Goal: Task Accomplishment & Management: Use online tool/utility

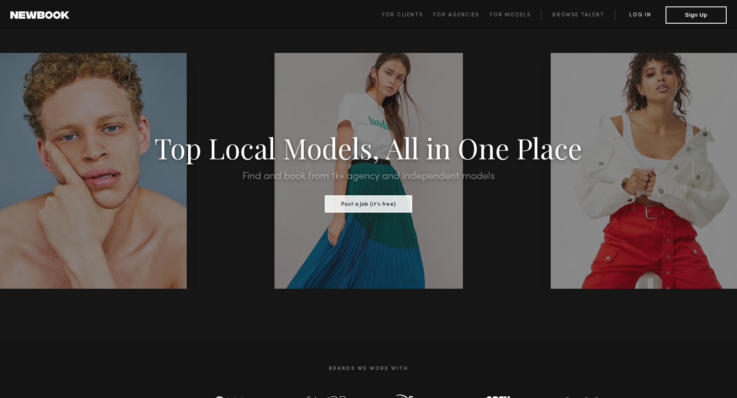
click at [638, 15] on link "Log in" at bounding box center [640, 15] width 51 height 10
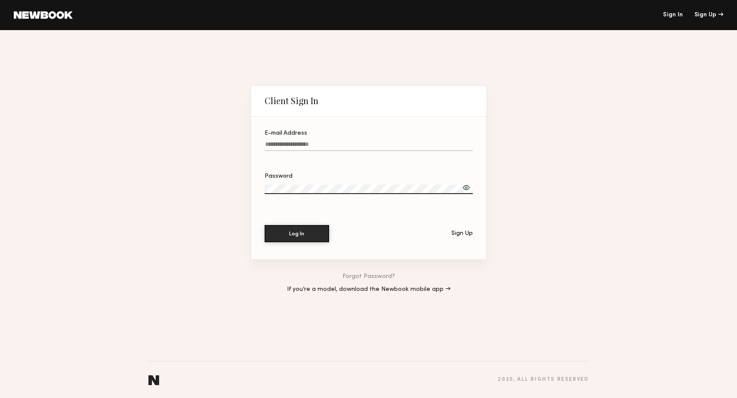
type input "**********"
click at [297, 233] on button "Log In" at bounding box center [297, 233] width 65 height 17
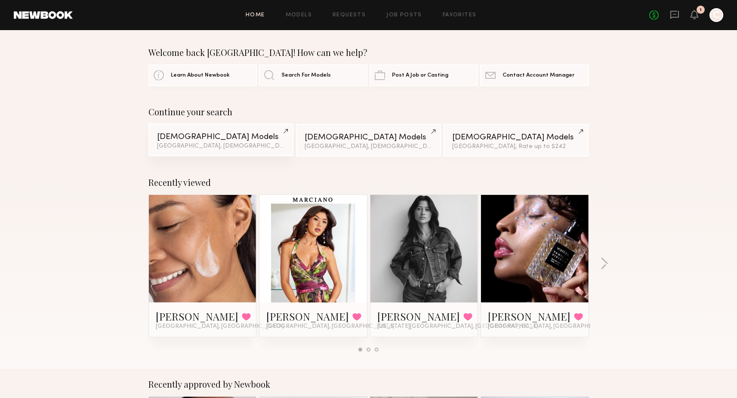
click at [222, 143] on link "Female Models Los Angeles, Hispanic / Latino & 1 other filter + 1" at bounding box center [220, 140] width 145 height 33
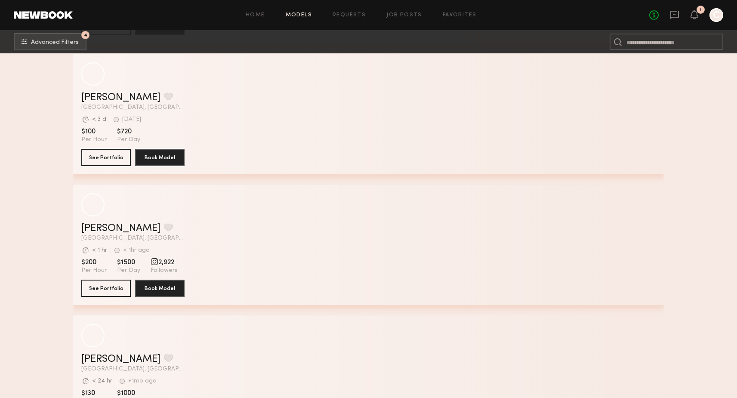
scroll to position [3991, 0]
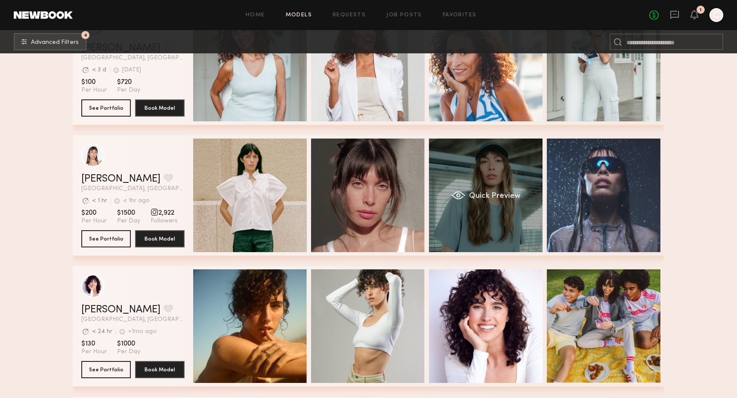
click at [523, 235] on div "Quick Preview" at bounding box center [486, 196] width 114 height 114
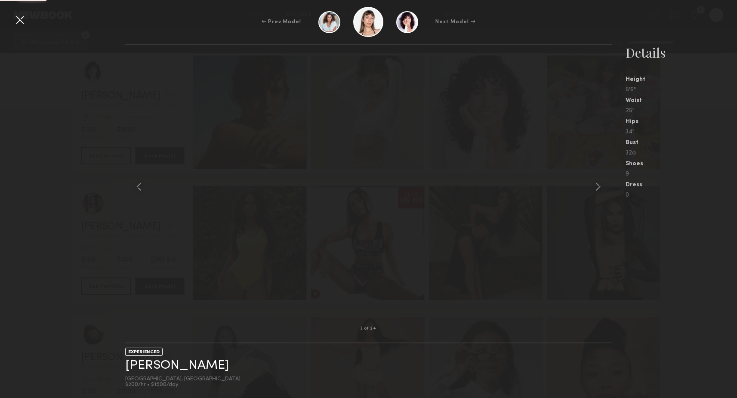
scroll to position [4208, 0]
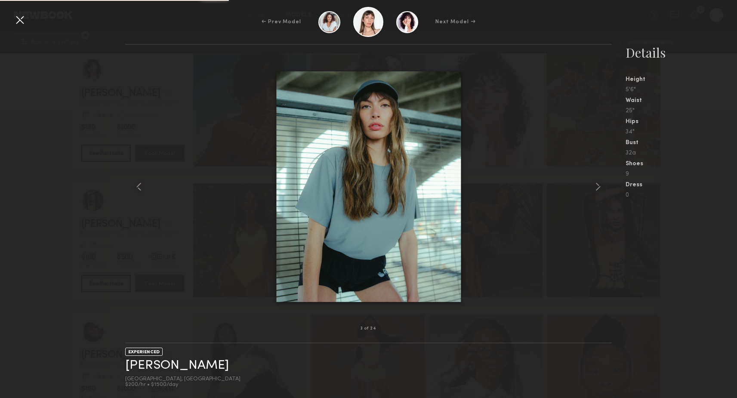
click at [23, 22] on div at bounding box center [20, 20] width 14 height 14
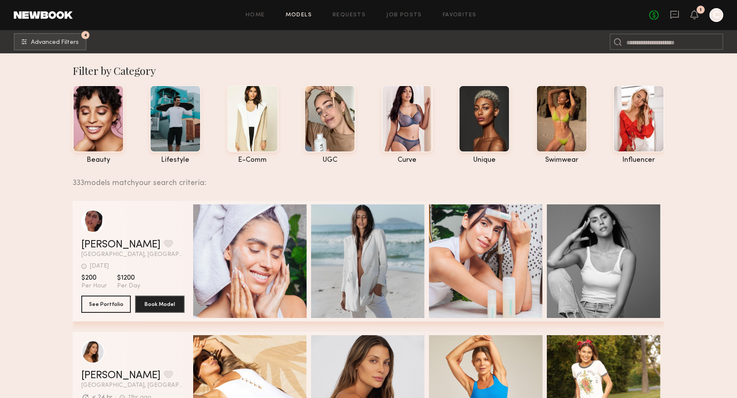
scroll to position [0, 0]
click at [65, 41] on span "Advanced Filters" at bounding box center [55, 42] width 48 height 6
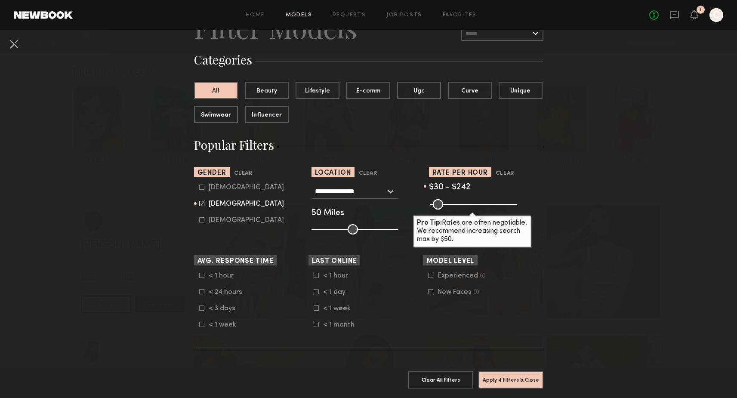
scroll to position [49, 0]
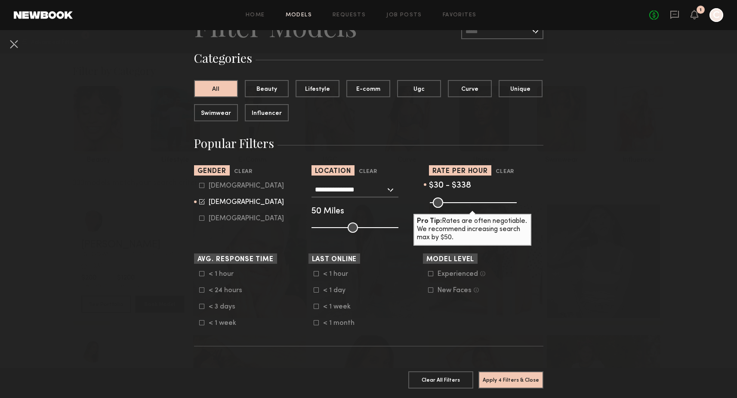
drag, startPoint x: 470, startPoint y: 204, endPoint x: 485, endPoint y: 204, distance: 14.6
type input "***"
click at [485, 204] on input "range" at bounding box center [473, 203] width 87 height 10
click at [513, 234] on div "Pro Tip: Rates are often negotiable. We recommend increasing search max by $50." at bounding box center [473, 230] width 118 height 32
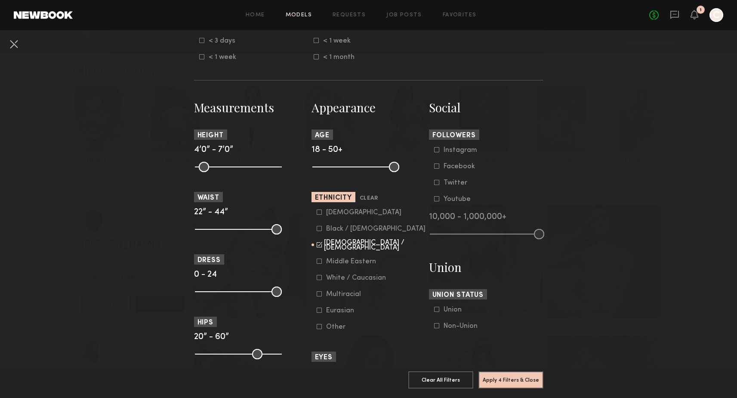
scroll to position [329, 0]
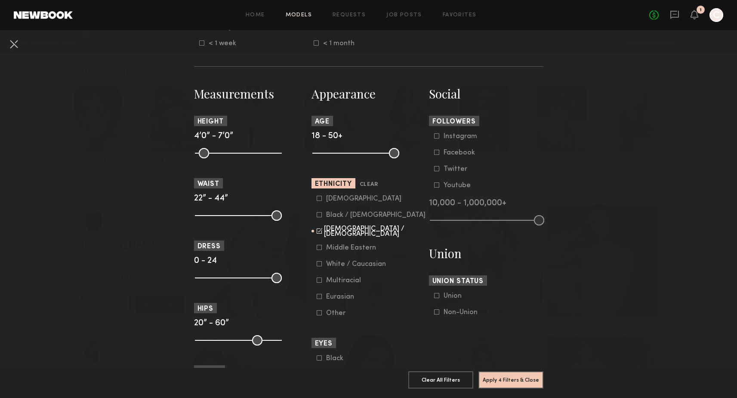
click at [359, 232] on div "[DEMOGRAPHIC_DATA] / [DEMOGRAPHIC_DATA]" at bounding box center [375, 231] width 102 height 10
click at [334, 199] on div "[DEMOGRAPHIC_DATA]" at bounding box center [363, 198] width 75 height 5
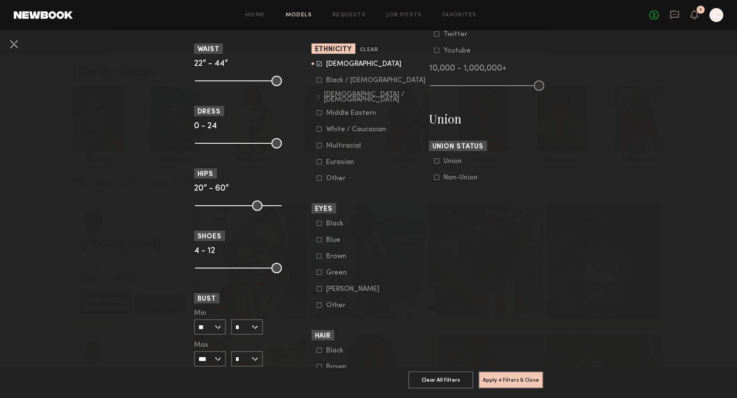
scroll to position [549, 0]
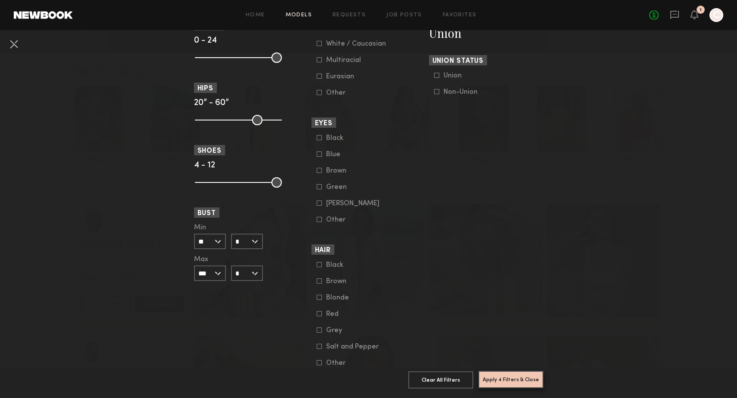
click at [500, 378] on button "Apply 4 Filters & Close" at bounding box center [511, 379] width 65 height 17
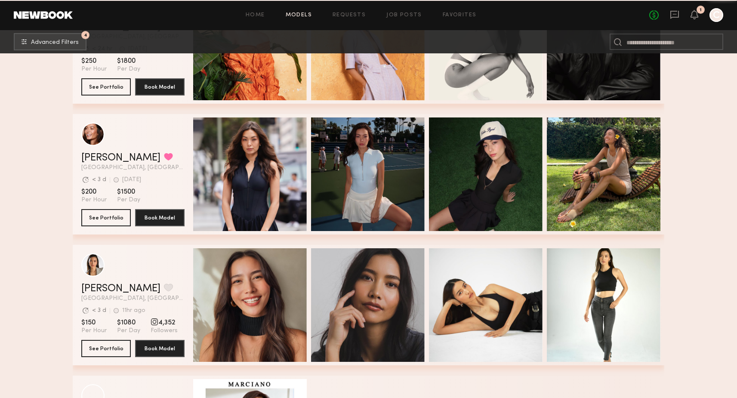
scroll to position [1395, 0]
